Goal: Task Accomplishment & Management: Manage account settings

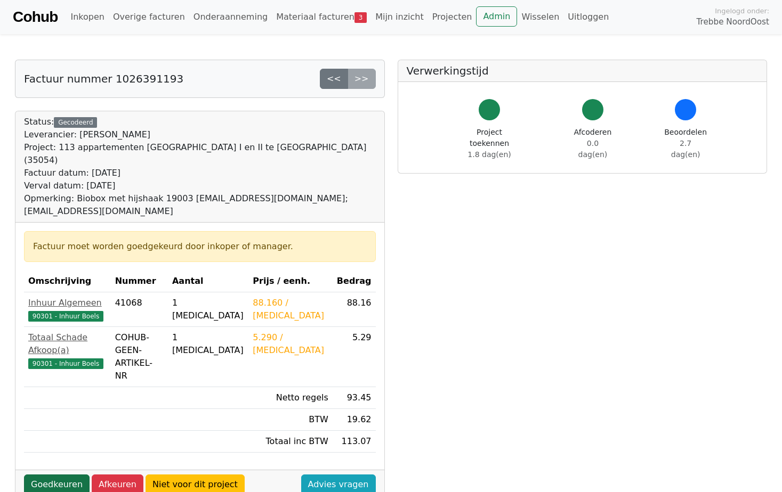
click at [46, 475] on link "Goedkeuren" at bounding box center [57, 485] width 66 height 20
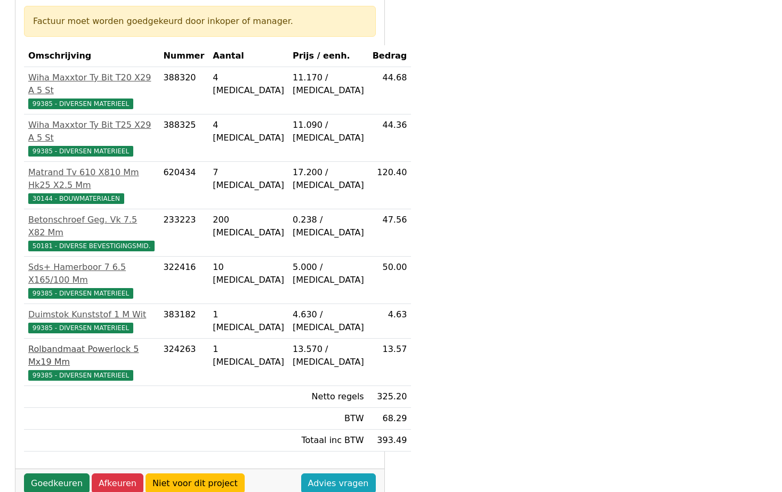
scroll to position [213, 0]
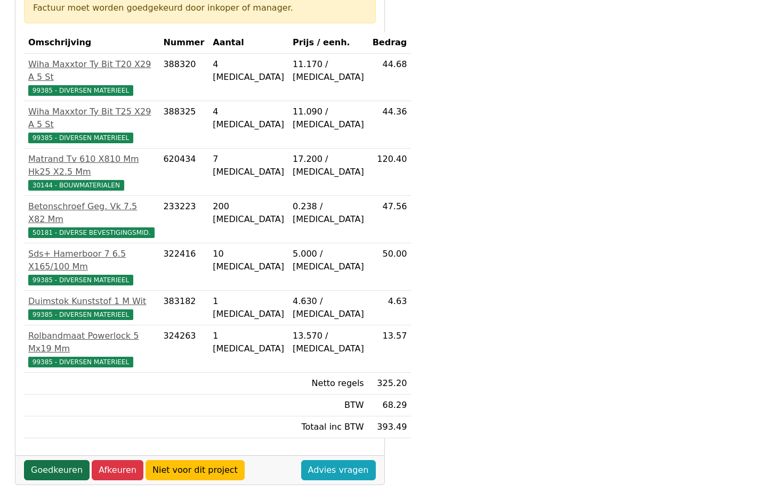
click at [57, 460] on link "Goedkeuren" at bounding box center [57, 470] width 66 height 20
